Goal: Task Accomplishment & Management: Manage account settings

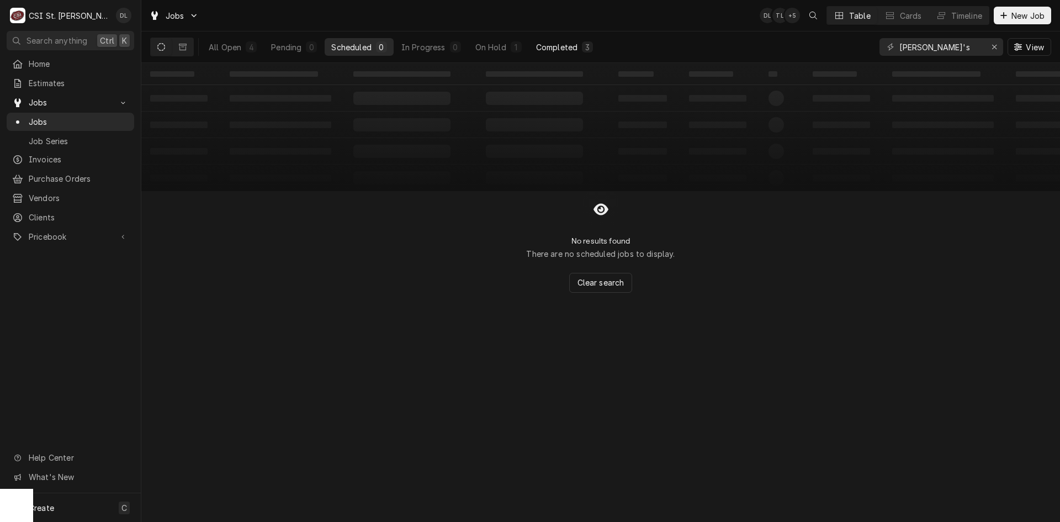
click at [567, 48] on div "Completed" at bounding box center [556, 47] width 41 height 12
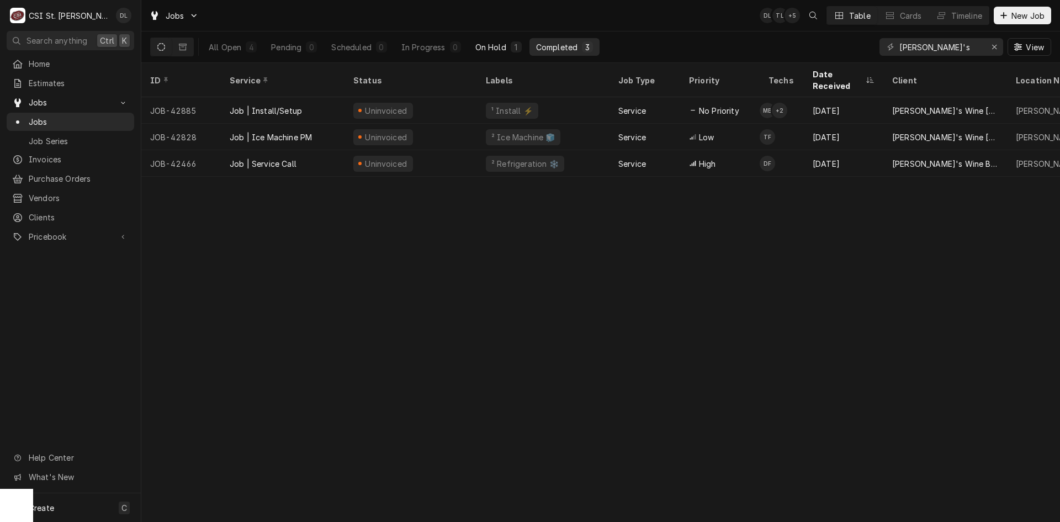
click at [498, 43] on div "On Hold" at bounding box center [490, 47] width 31 height 12
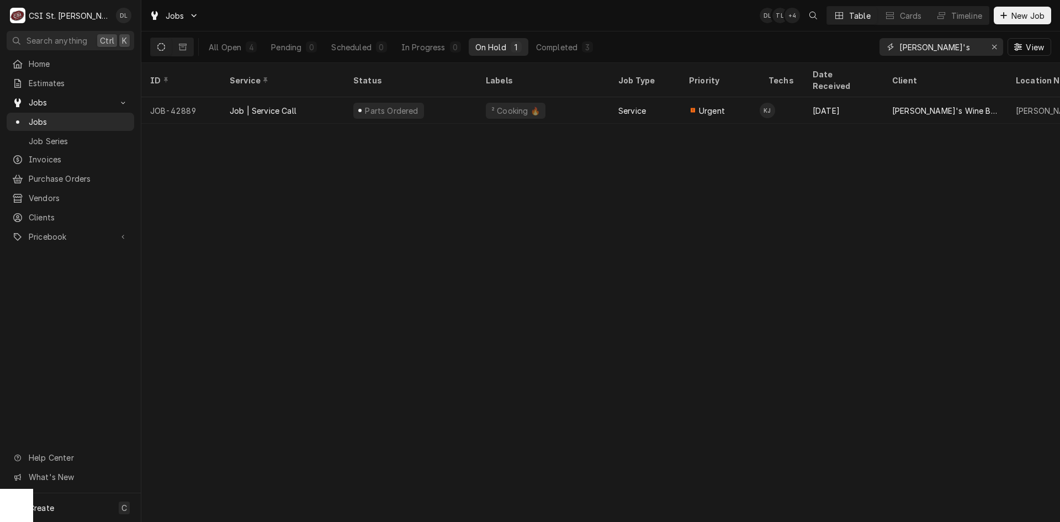
drag, startPoint x: 994, startPoint y: 47, endPoint x: 983, endPoint y: 46, distance: 10.6
click at [994, 47] on icon "Erase input" at bounding box center [994, 47] width 6 height 8
click at [963, 45] on input "Dynamic Content Wrapper" at bounding box center [951, 47] width 104 height 18
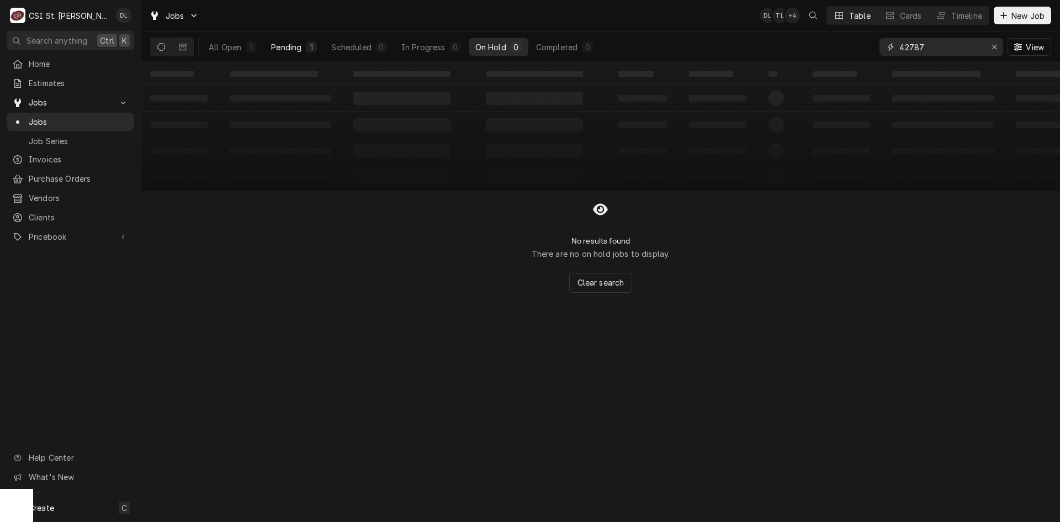
type input "42787"
click at [307, 45] on div "1" at bounding box center [311, 46] width 11 height 11
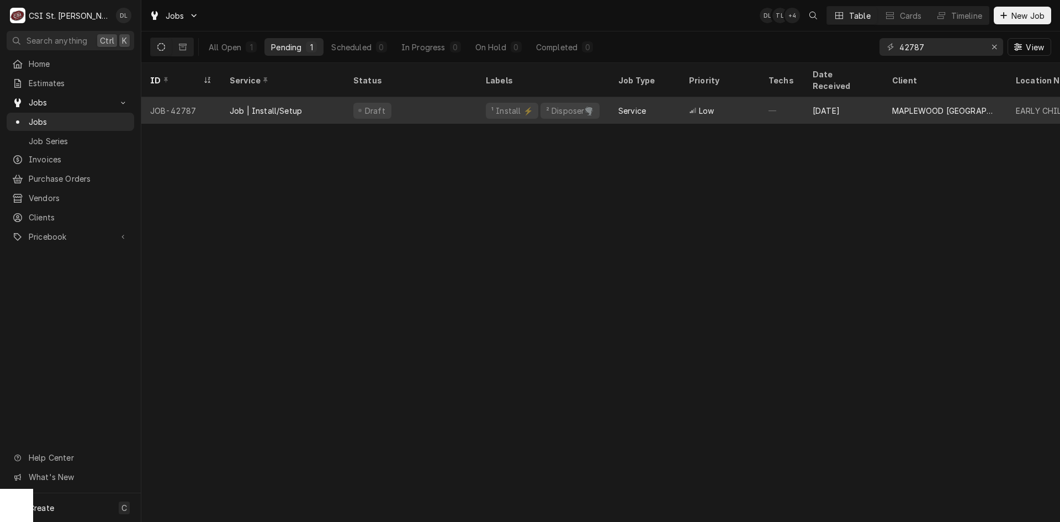
click at [591, 97] on div "¹ Install ⚡️ ² Disposer🌪️" at bounding box center [543, 110] width 132 height 26
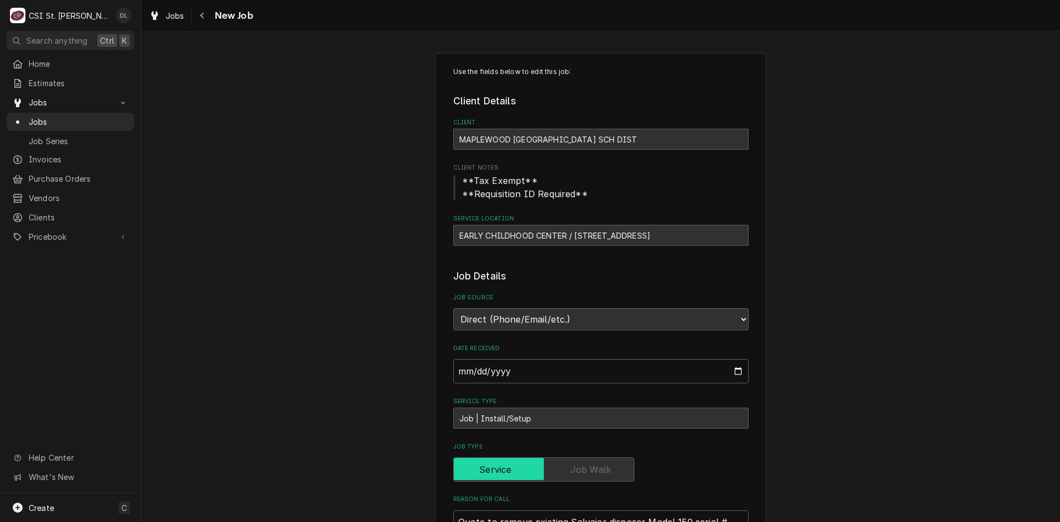
type textarea "x"
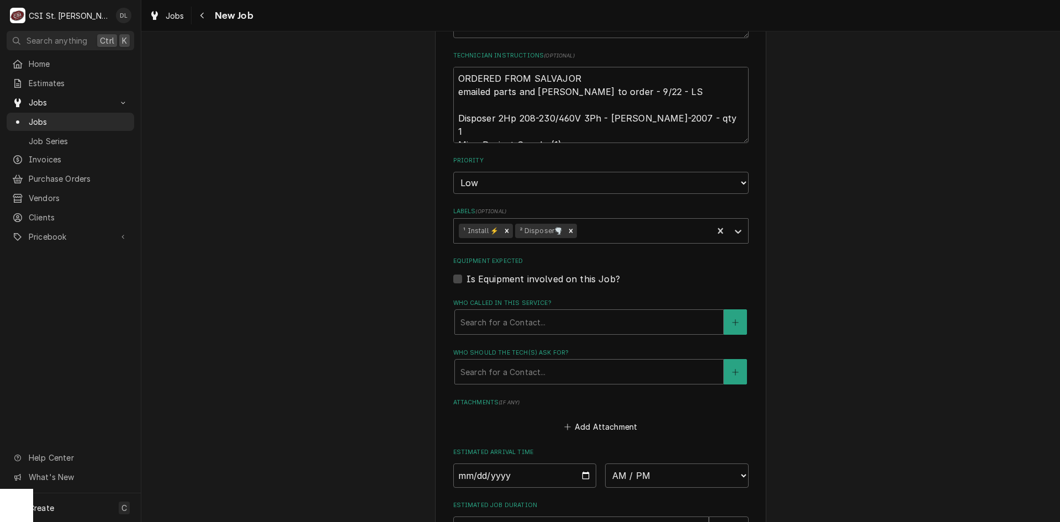
scroll to position [718, 0]
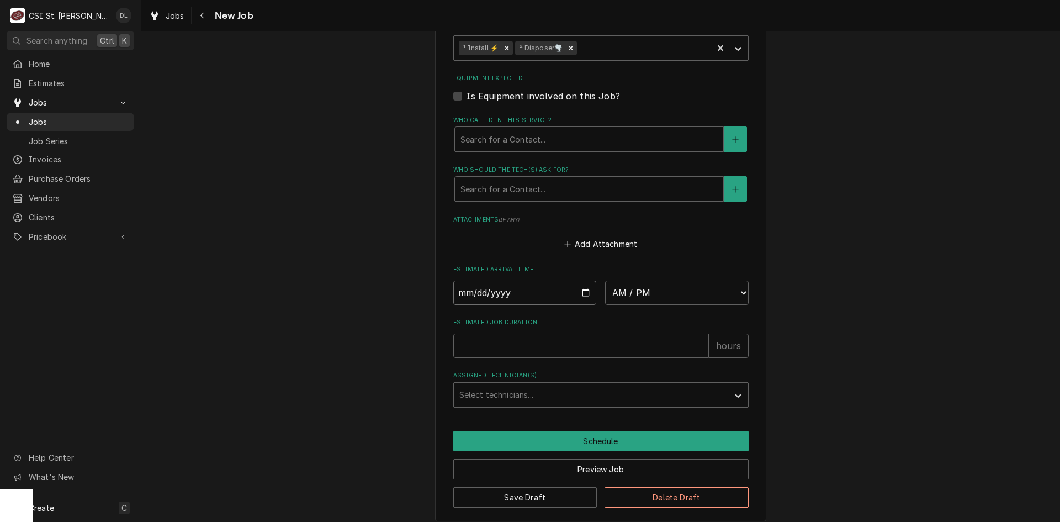
click at [581, 288] on input "Date" at bounding box center [525, 292] width 144 height 24
type input "2025-09-26"
type textarea "x"
click at [742, 293] on select "AM / PM 6:00 AM 6:15 AM 6:30 AM 6:45 AM 7:00 AM 7:15 AM 7:30 AM 7:45 AM 8:00 AM…" at bounding box center [677, 292] width 144 height 24
select select "07:00:00"
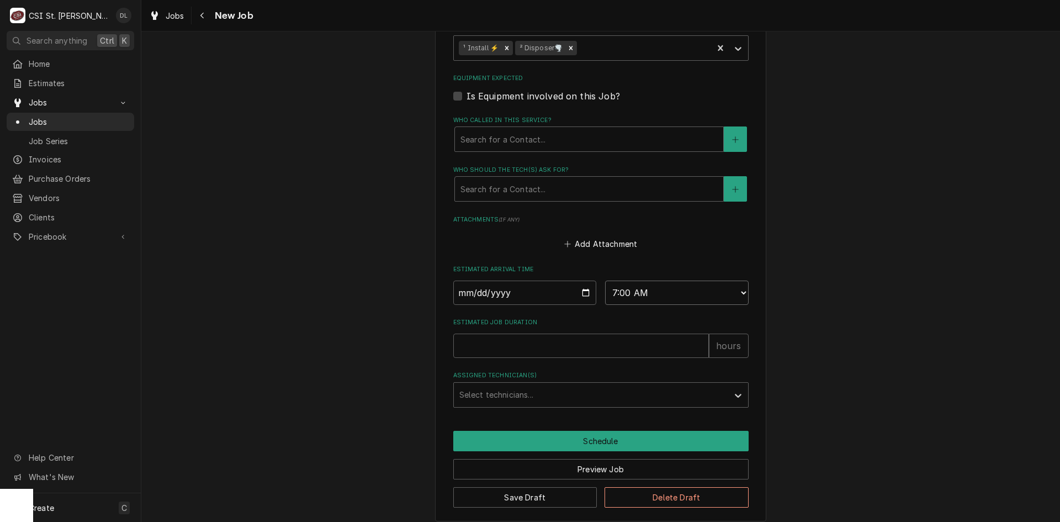
click at [605, 280] on select "AM / PM 6:00 AM 6:15 AM 6:30 AM 6:45 AM 7:00 AM 7:15 AM 7:30 AM 7:45 AM 8:00 AM…" at bounding box center [677, 292] width 144 height 24
type textarea "x"
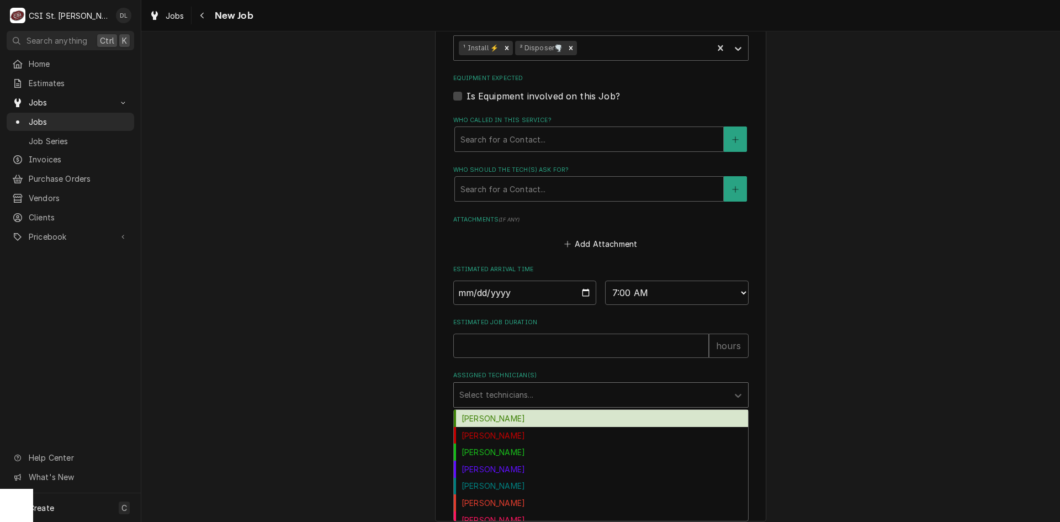
click at [578, 403] on div "Assigned Technician(s)" at bounding box center [590, 395] width 263 height 20
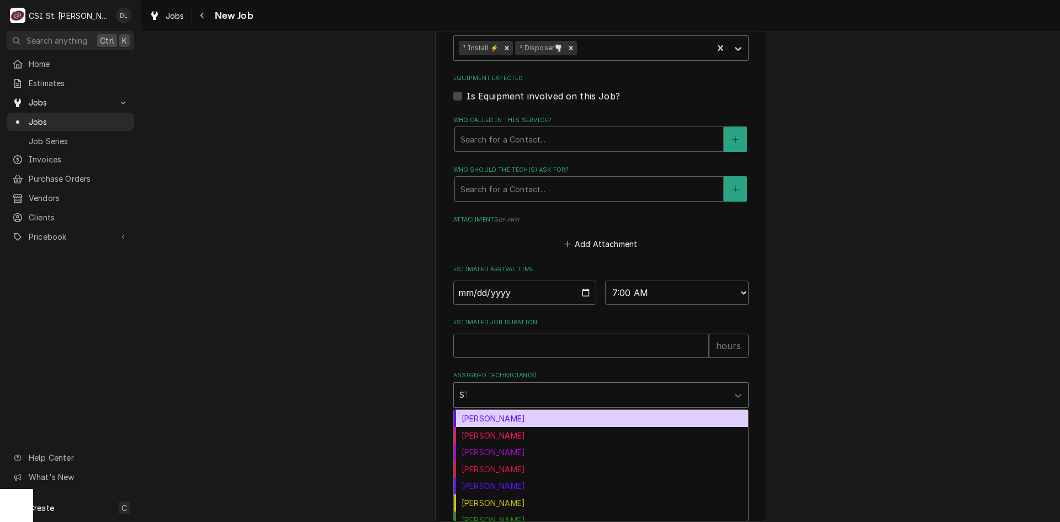
type input "STE"
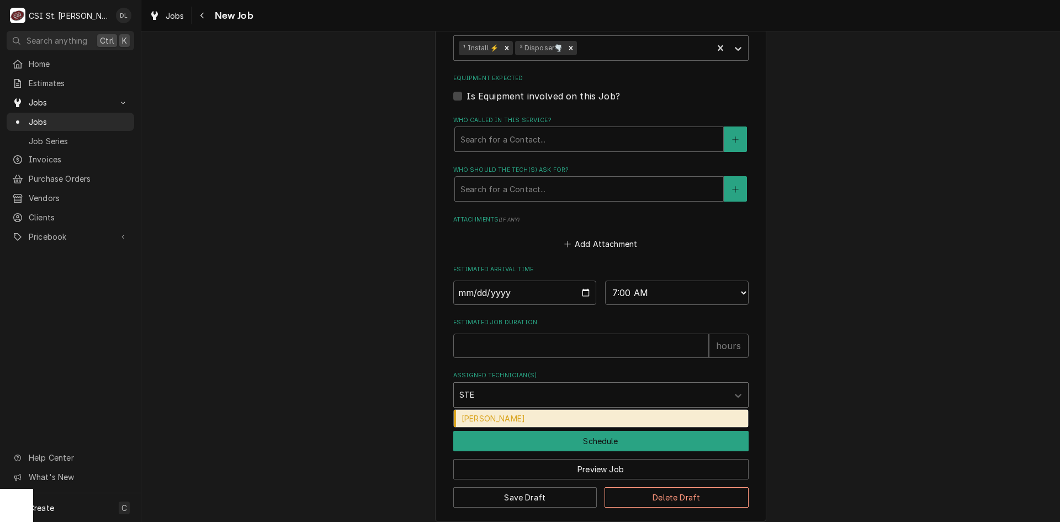
type textarea "x"
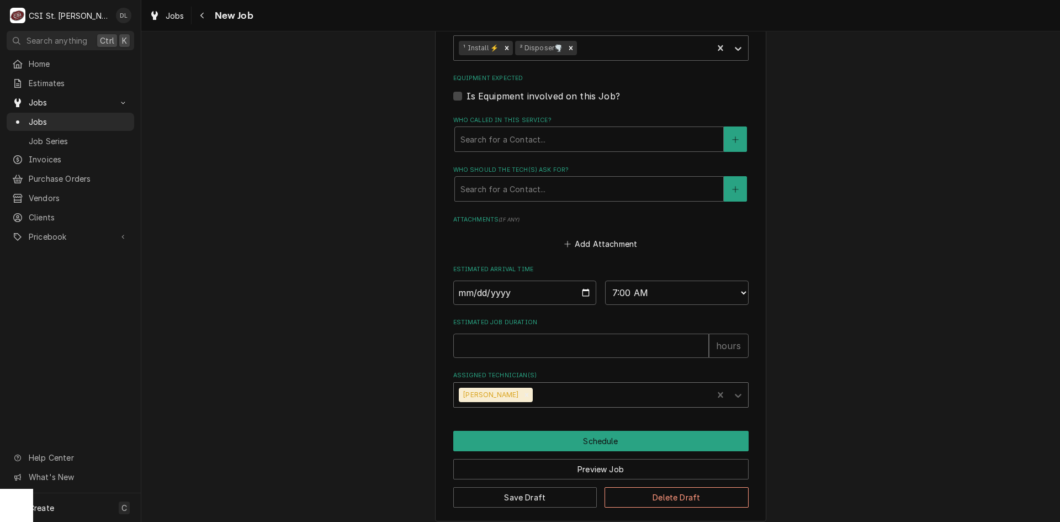
type textarea "x"
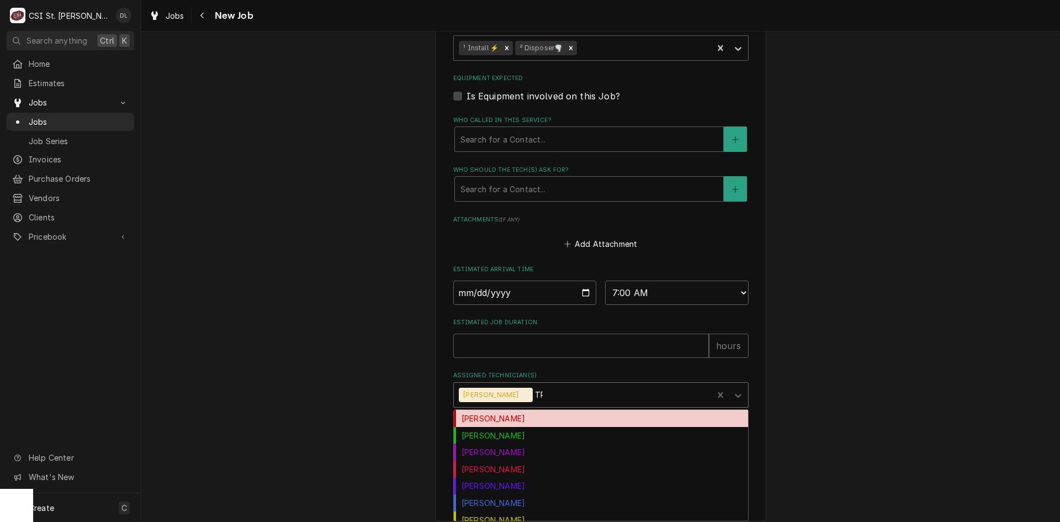
type input "TRE"
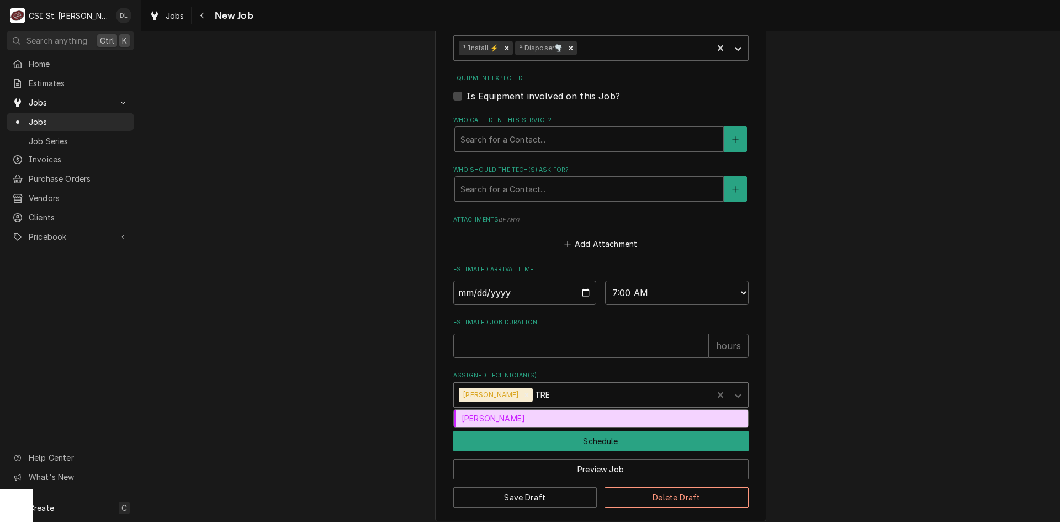
type textarea "x"
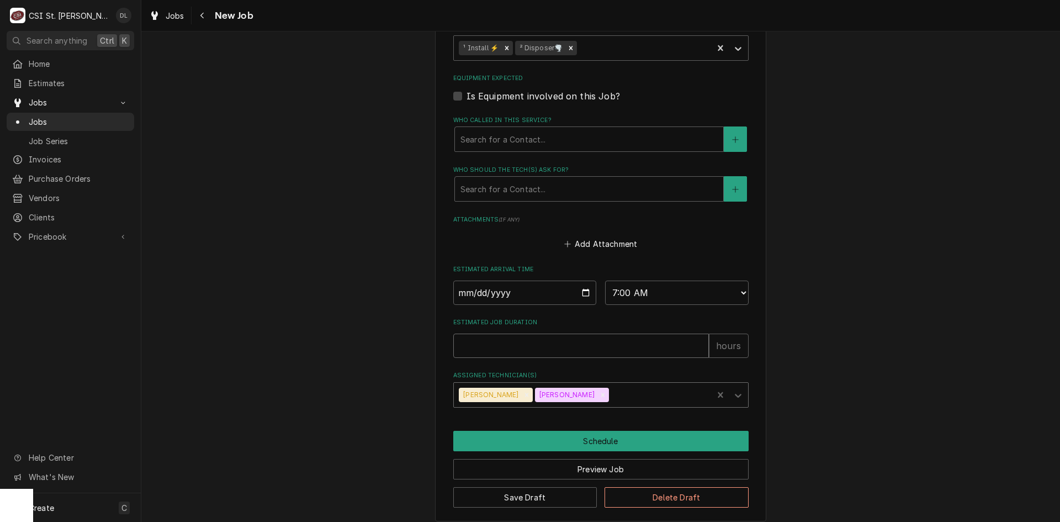
click at [567, 340] on input "Estimated Job Duration" at bounding box center [581, 345] width 256 height 24
type textarea "x"
type input "3"
type textarea "x"
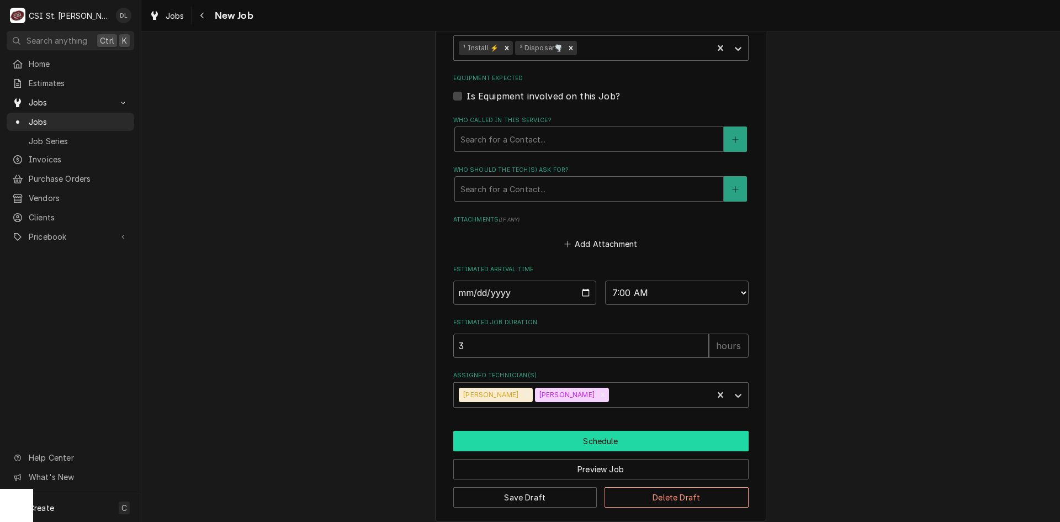
type input "3"
click at [636, 444] on button "Schedule" at bounding box center [600, 441] width 295 height 20
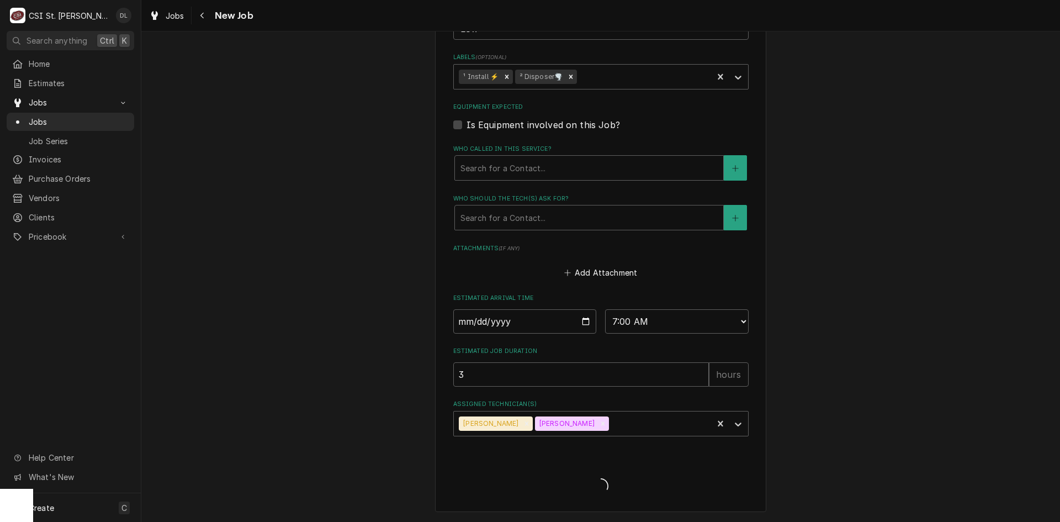
type textarea "x"
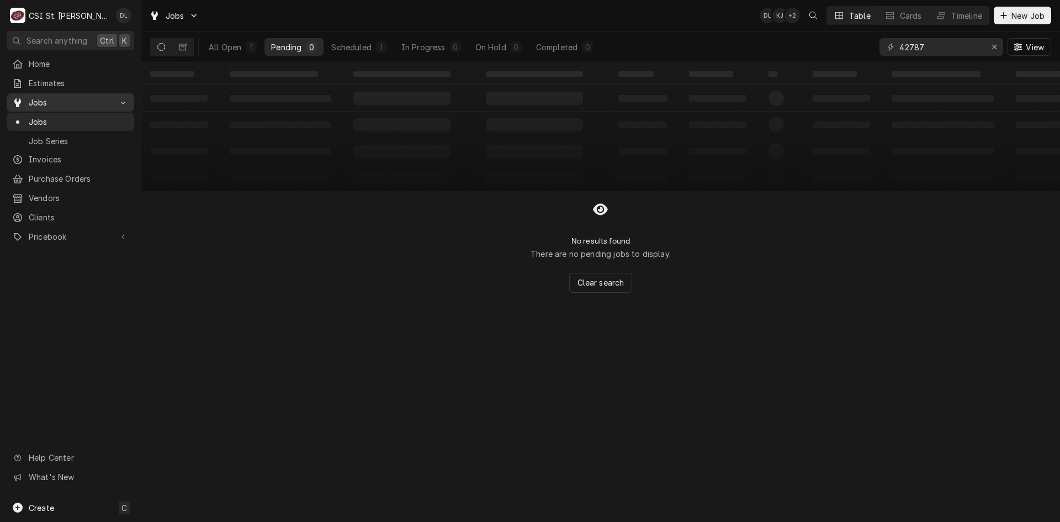
click at [47, 101] on span "Jobs" at bounding box center [70, 103] width 83 height 12
click at [50, 96] on div "Jobs" at bounding box center [70, 103] width 123 height 14
click at [52, 116] on span "Jobs" at bounding box center [79, 122] width 100 height 12
click at [241, 288] on div "No results found There are no pending jobs to display. Clear search" at bounding box center [600, 242] width 919 height 102
